Goal: Transaction & Acquisition: Purchase product/service

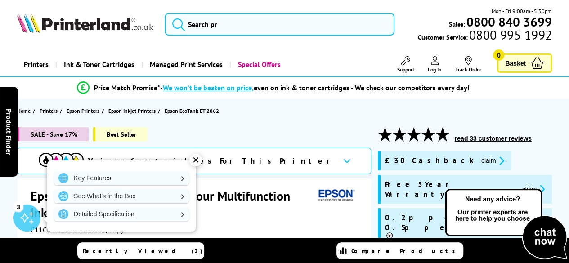
click at [197, 159] on div "✕" at bounding box center [195, 160] width 13 height 13
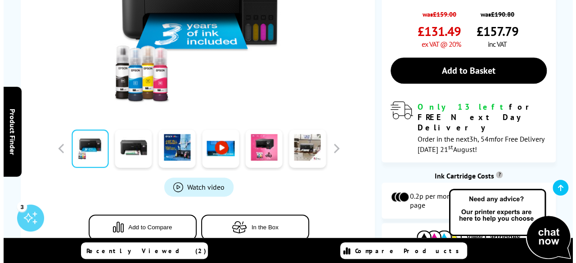
scroll to position [450, 0]
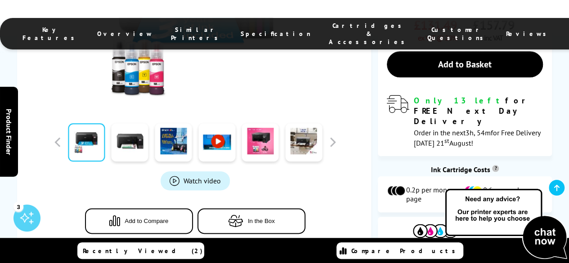
click at [251, 208] on button "In the Box" at bounding box center [251, 221] width 108 height 26
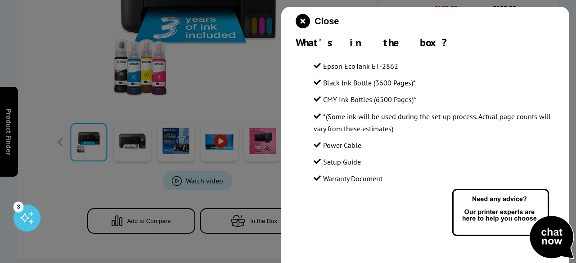
click at [264, 109] on div at bounding box center [288, 131] width 576 height 263
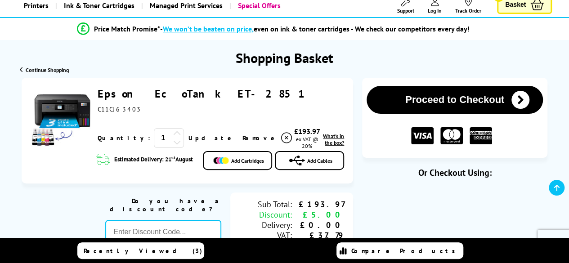
scroll to position [45, 0]
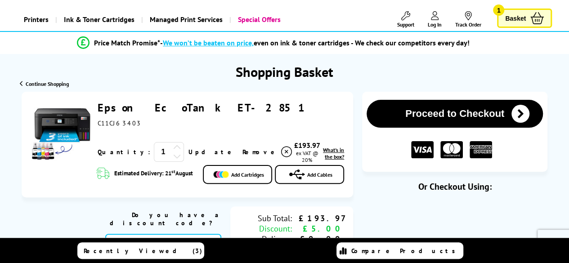
click at [281, 147] on icon at bounding box center [286, 152] width 11 height 11
